Goal: Check status

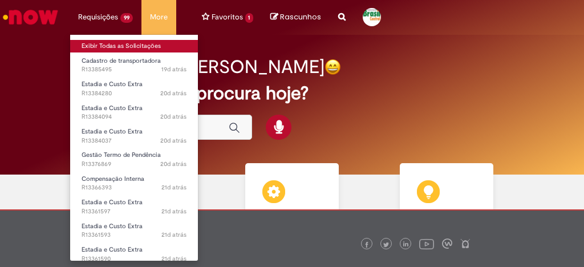
click at [103, 46] on link "Exibir Todas as Solicitações" at bounding box center [134, 46] width 128 height 13
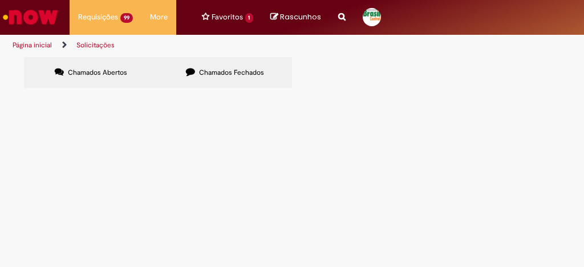
scroll to position [321, 0]
click at [0, 0] on link "2" at bounding box center [0, 0] width 0 height 0
click at [0, 0] on span "Boa tarde, Estamos tentando acesso ao UNIDOCS, e com isso precisamos a AMBEV as…" at bounding box center [0, 0] width 0 height 0
